Goal: Information Seeking & Learning: Check status

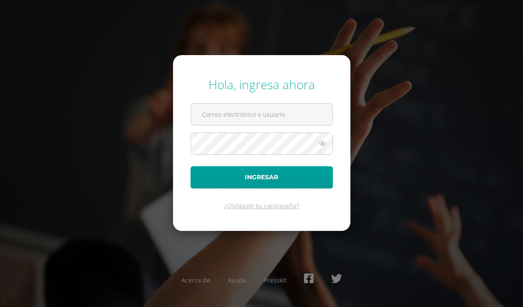
type input "[EMAIL_ADDRESS][DOMAIN_NAME]"
click at [292, 189] on button "Ingresar" at bounding box center [261, 177] width 142 height 22
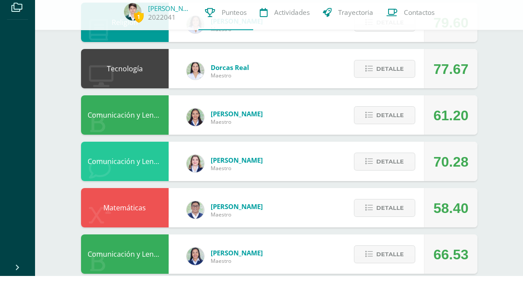
scroll to position [197, 0]
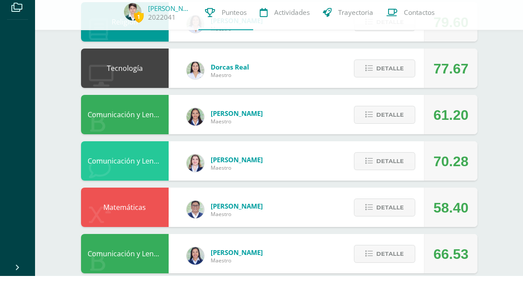
click at [389, 231] on span "Detalle" at bounding box center [390, 239] width 28 height 16
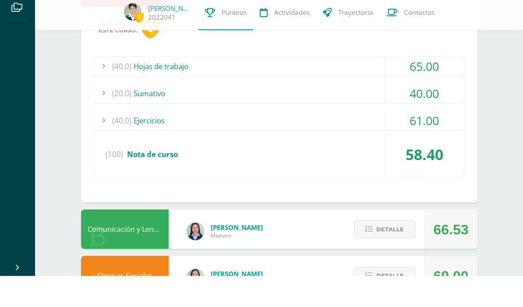
scroll to position [418, 0]
click at [303, 141] on div "(40.0) Ejercicios" at bounding box center [279, 151] width 369 height 20
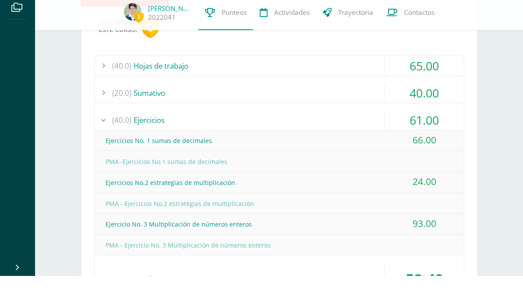
click at [213, 141] on div "(40.0) Ejercicios" at bounding box center [279, 151] width 369 height 20
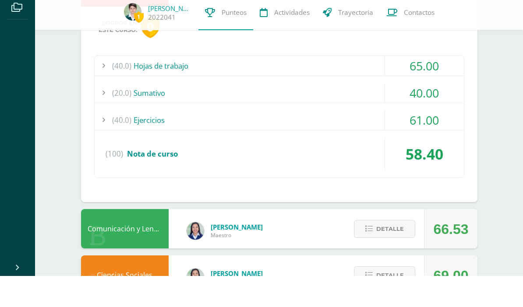
click at [96, 141] on div at bounding box center [104, 151] width 18 height 20
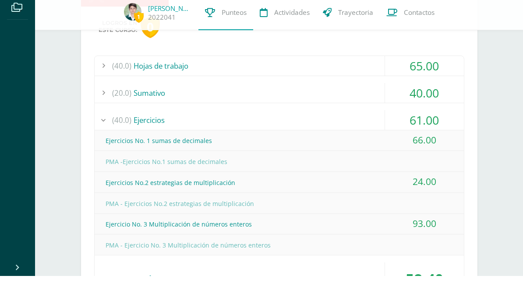
click at [102, 141] on div at bounding box center [104, 151] width 18 height 20
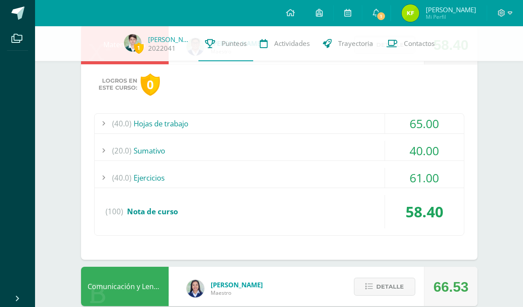
scroll to position [388, 0]
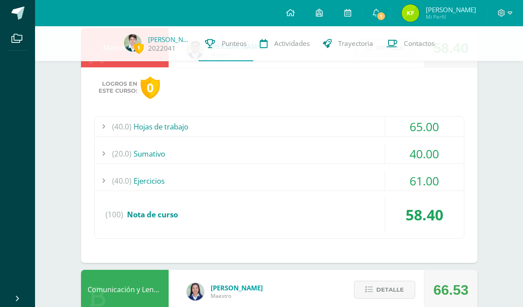
click at [136, 184] on div "(40.0) Ejercicios" at bounding box center [279, 181] width 369 height 20
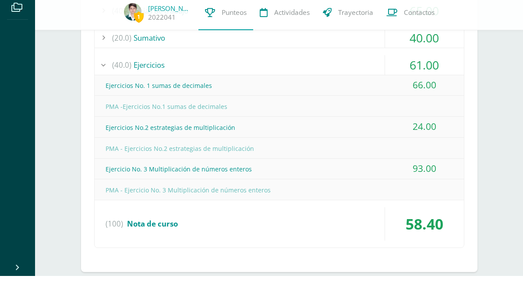
scroll to position [474, 0]
click at [107, 86] on div at bounding box center [104, 96] width 18 height 20
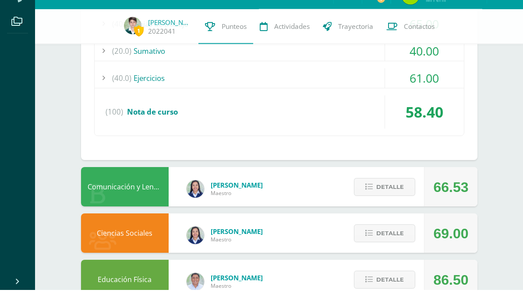
click at [310, 59] on div "(20.0) Sumativo" at bounding box center [279, 69] width 369 height 20
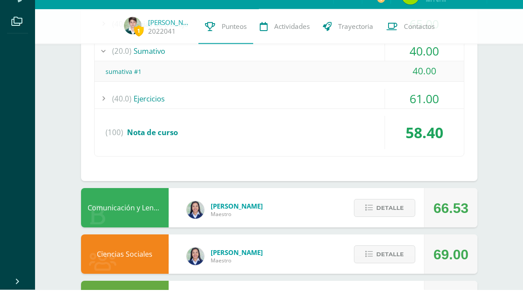
click at [296, 61] on div "(20.0) Sumativo" at bounding box center [279, 69] width 369 height 20
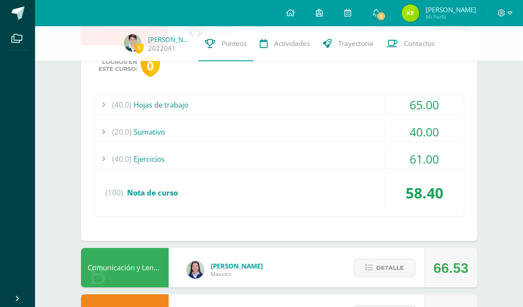
scroll to position [410, 0]
click at [231, 138] on div "(20.0) Sumativo" at bounding box center [279, 132] width 369 height 20
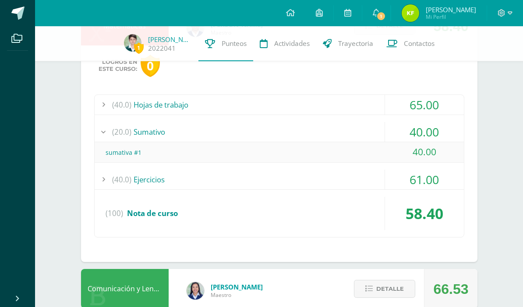
click at [297, 141] on div "(20.0) Sumativo" at bounding box center [279, 132] width 369 height 20
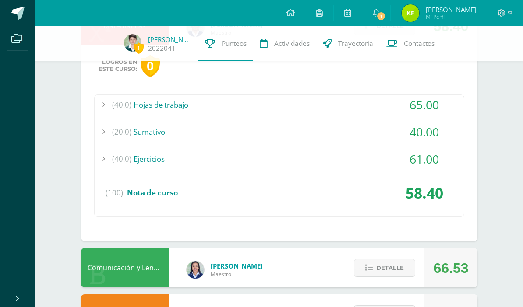
click at [312, 109] on div "(40.0) Hojas de trabajo" at bounding box center [279, 105] width 369 height 20
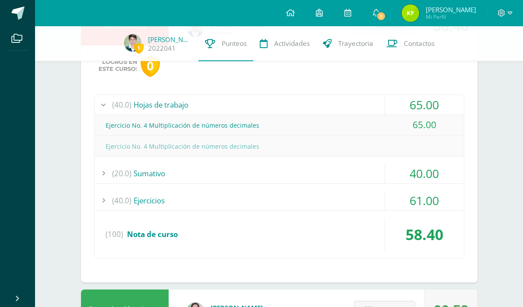
click at [310, 115] on div "(40.0) Hojas de trabajo" at bounding box center [279, 105] width 369 height 20
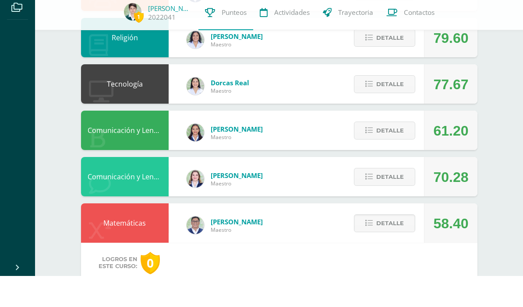
scroll to position [182, 0]
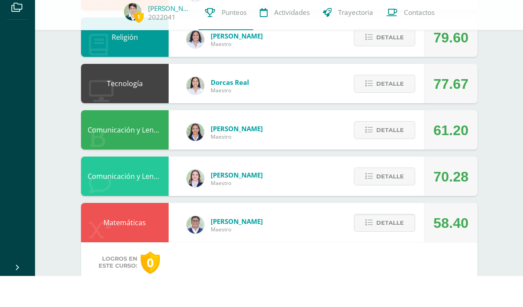
click at [280, 142] on div "Comunicación y Lenguaje L1 Mariana Boj Maestro 61.20 Detalle" at bounding box center [279, 160] width 396 height 39
click at [142, 141] on div "Comunicación y Lenguaje L1" at bounding box center [125, 160] width 88 height 39
click at [227, 155] on span "Mariana Boj" at bounding box center [237, 159] width 52 height 9
click at [391, 153] on span "Detalle" at bounding box center [390, 161] width 28 height 16
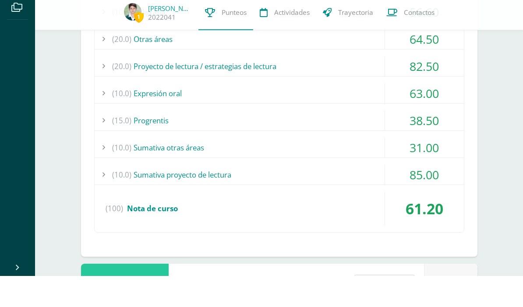
scroll to position [418, 0]
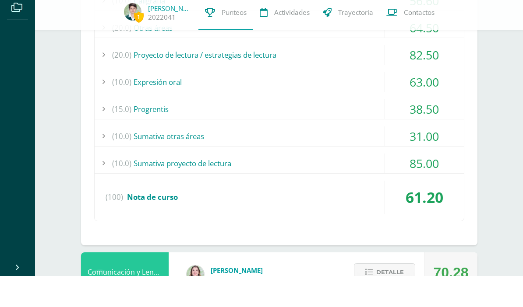
click at [247, 130] on div "(15.0) Progrentis" at bounding box center [279, 140] width 369 height 20
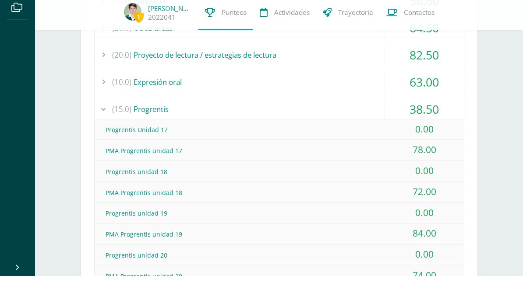
click at [103, 130] on div at bounding box center [104, 140] width 18 height 20
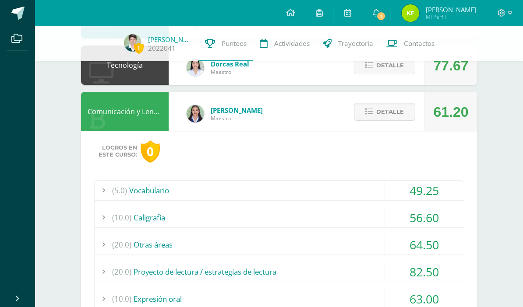
scroll to position [231, 0]
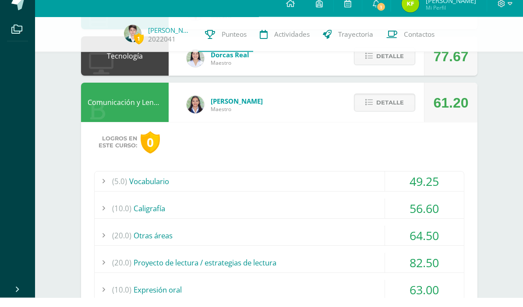
click at [298, 112] on div "Comunicación y Lenguaje L1 Mariana Boj Maestro 61.20 Detalle Logros en este cur…" at bounding box center [279, 277] width 396 height 371
click at [303, 106] on div "Comunicación y Lenguaje L1 Mariana Boj Maestro 61.20 Detalle Logros en este cur…" at bounding box center [279, 277] width 396 height 371
click at [287, 112] on div "Comunicación y Lenguaje L1 Mariana Boj Maestro 61.20 Detalle Logros en este cur…" at bounding box center [279, 277] width 396 height 371
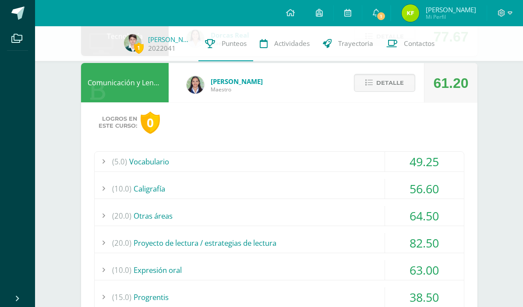
scroll to position [261, 0]
click at [366, 81] on button "Detalle" at bounding box center [384, 83] width 61 height 18
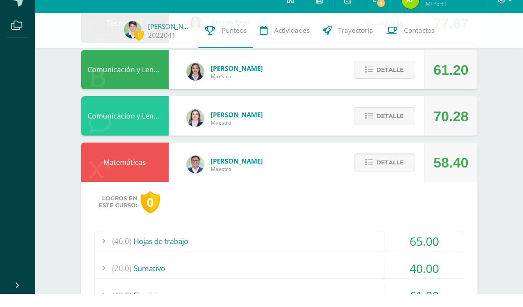
click at [362, 167] on button "Detalle" at bounding box center [384, 176] width 61 height 18
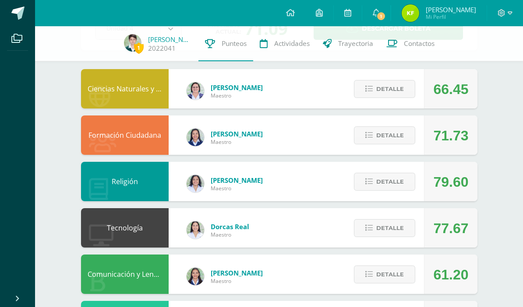
scroll to position [0, 0]
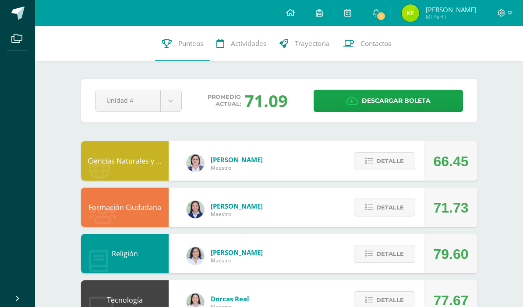
click at [386, 18] on span "1" at bounding box center [381, 16] width 10 height 10
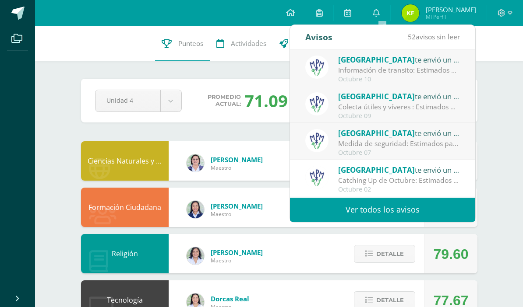
click at [411, 213] on link "Ver todos los avisos" at bounding box center [382, 210] width 185 height 24
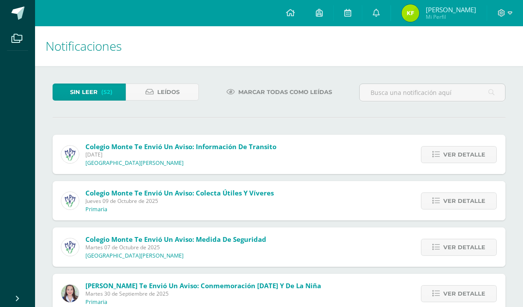
click at [109, 151] on span "Colegio Monte te envió un aviso: Información de transito" at bounding box center [180, 146] width 191 height 9
